Goal: Entertainment & Leisure: Consume media (video, audio)

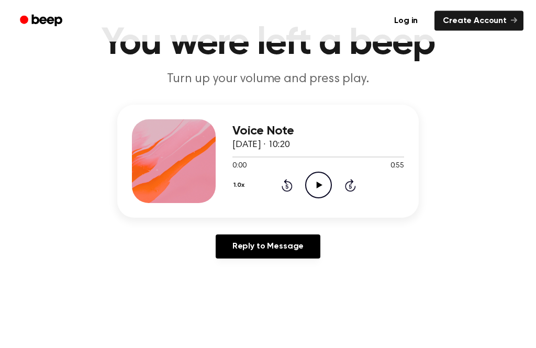
scroll to position [63, 0]
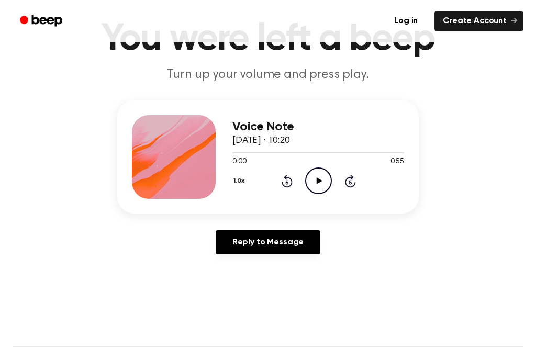
click at [327, 178] on icon "Play Audio" at bounding box center [318, 180] width 27 height 27
click at [322, 174] on icon "Pause Audio" at bounding box center [318, 180] width 27 height 27
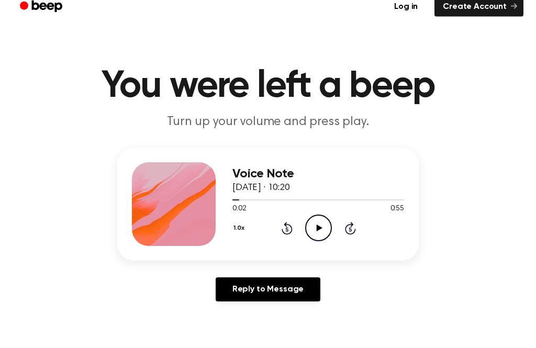
scroll to position [18, 0]
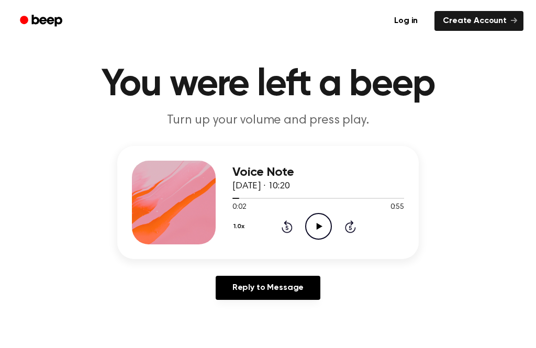
click at [287, 220] on icon "Rewind 5 seconds" at bounding box center [287, 227] width 12 height 14
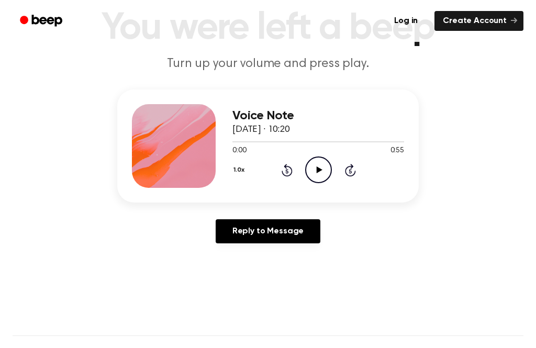
scroll to position [72, 0]
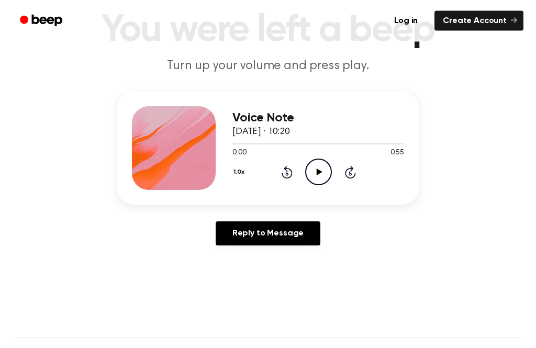
click at [318, 170] on icon at bounding box center [319, 172] width 6 height 7
click at [282, 169] on icon "Rewind 5 seconds" at bounding box center [287, 172] width 12 height 14
click at [289, 177] on icon at bounding box center [287, 172] width 11 height 13
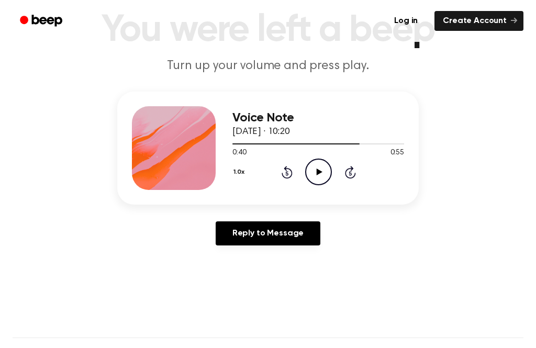
click at [290, 174] on icon "Rewind 5 seconds" at bounding box center [287, 172] width 12 height 14
click at [291, 172] on icon at bounding box center [287, 172] width 11 height 13
click at [291, 170] on icon at bounding box center [287, 172] width 11 height 13
click at [292, 170] on icon "Rewind 5 seconds" at bounding box center [287, 172] width 12 height 14
click at [290, 171] on icon at bounding box center [287, 172] width 11 height 13
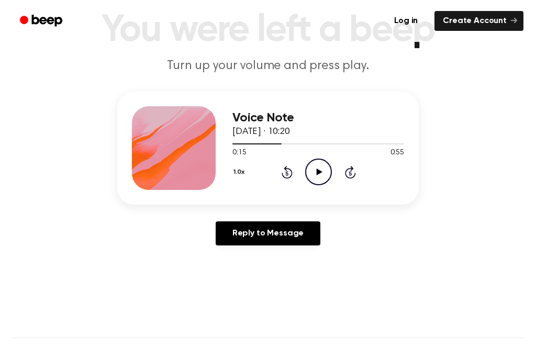
click at [289, 172] on icon "Rewind 5 seconds" at bounding box center [287, 172] width 12 height 14
click at [287, 173] on icon "Rewind 5 seconds" at bounding box center [287, 172] width 12 height 14
click at [286, 173] on icon "Rewind 5 seconds" at bounding box center [287, 172] width 12 height 14
click at [286, 173] on icon at bounding box center [286, 173] width 3 height 4
click at [316, 170] on icon "Play Audio" at bounding box center [318, 172] width 27 height 27
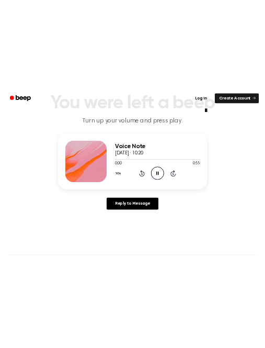
scroll to position [0, 0]
